Goal: Find contact information: Find contact information

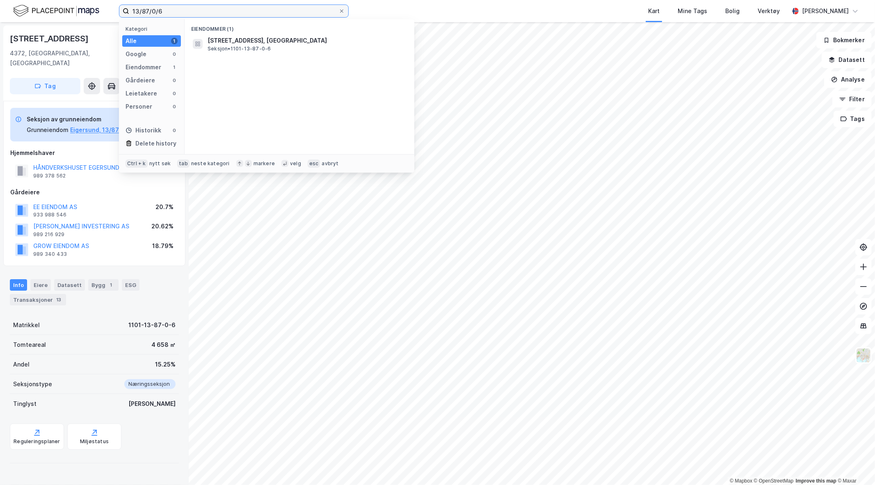
drag, startPoint x: 188, startPoint y: 9, endPoint x: 71, endPoint y: 3, distance: 116.6
click at [71, 3] on div "13/87/0/6 Kategori Alle 1 Google 0 Eiendommer 1 Gårdeiere 0 Leietakere 0 Person…" at bounding box center [437, 11] width 875 height 22
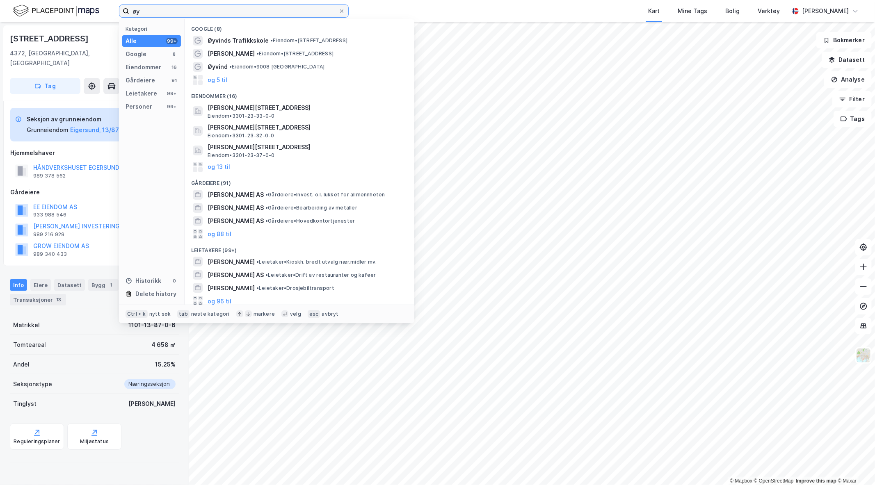
type input "ø"
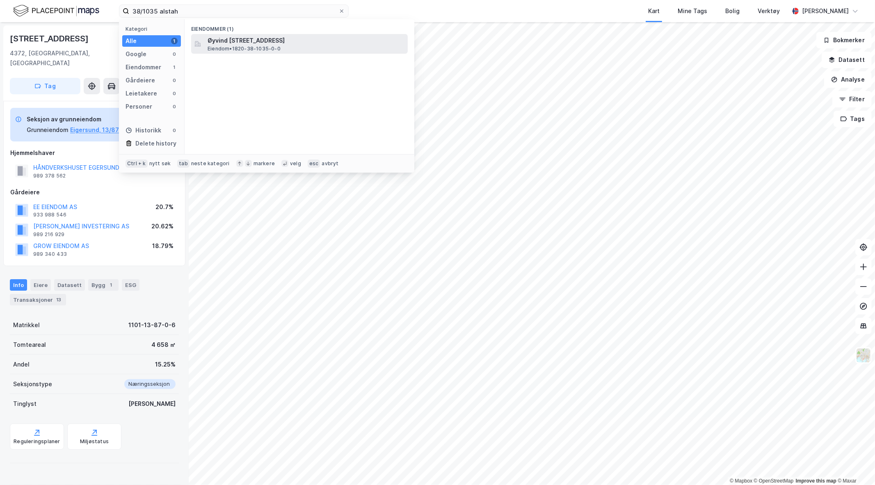
click at [257, 43] on span "Øyvind [STREET_ADDRESS]" at bounding box center [305, 41] width 197 height 10
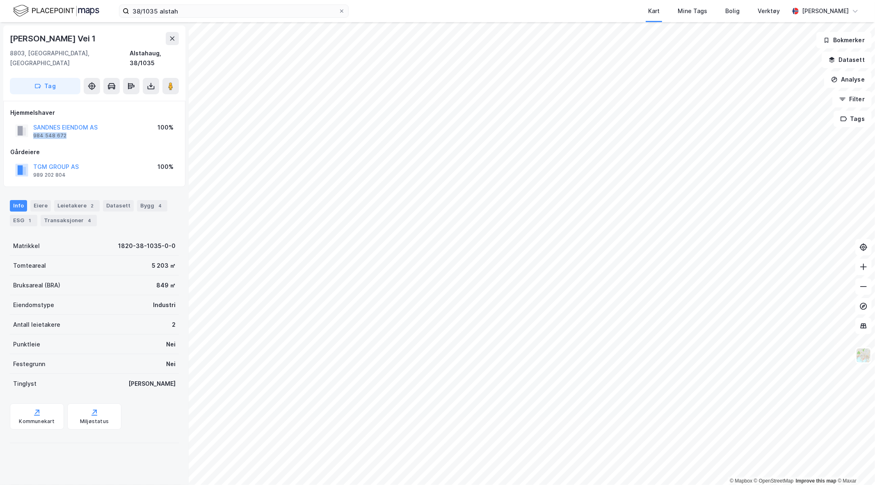
drag, startPoint x: 69, startPoint y: 125, endPoint x: 31, endPoint y: 125, distance: 37.7
click at [31, 125] on div "SANDNES EIENDOM AS 984 548 672" at bounding box center [56, 131] width 82 height 16
copy div "984 548 672"
click at [214, 0] on div "38/1035 alstah Kart Mine Tags Bolig Verktøy [PERSON_NAME]" at bounding box center [437, 11] width 875 height 22
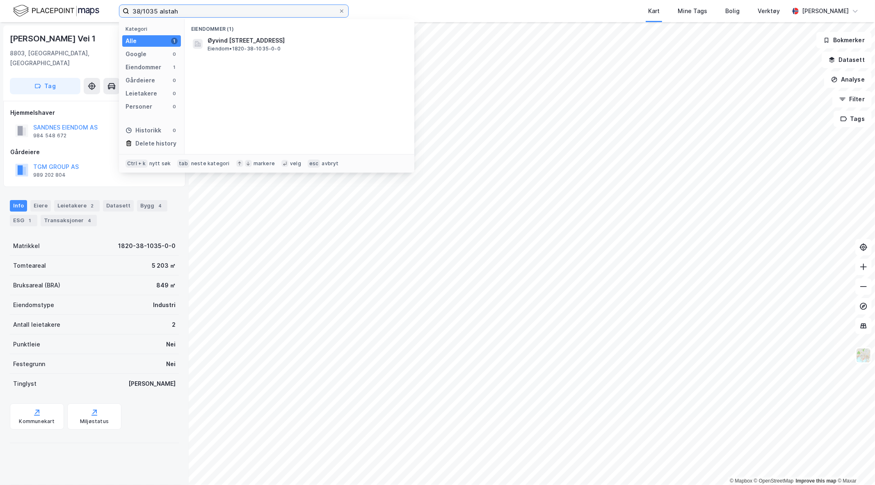
click at [213, 9] on input "38/1035 alstah" at bounding box center [233, 11] width 209 height 12
type input "[PHONE_NUMBER]"
